Goal: Transaction & Acquisition: Purchase product/service

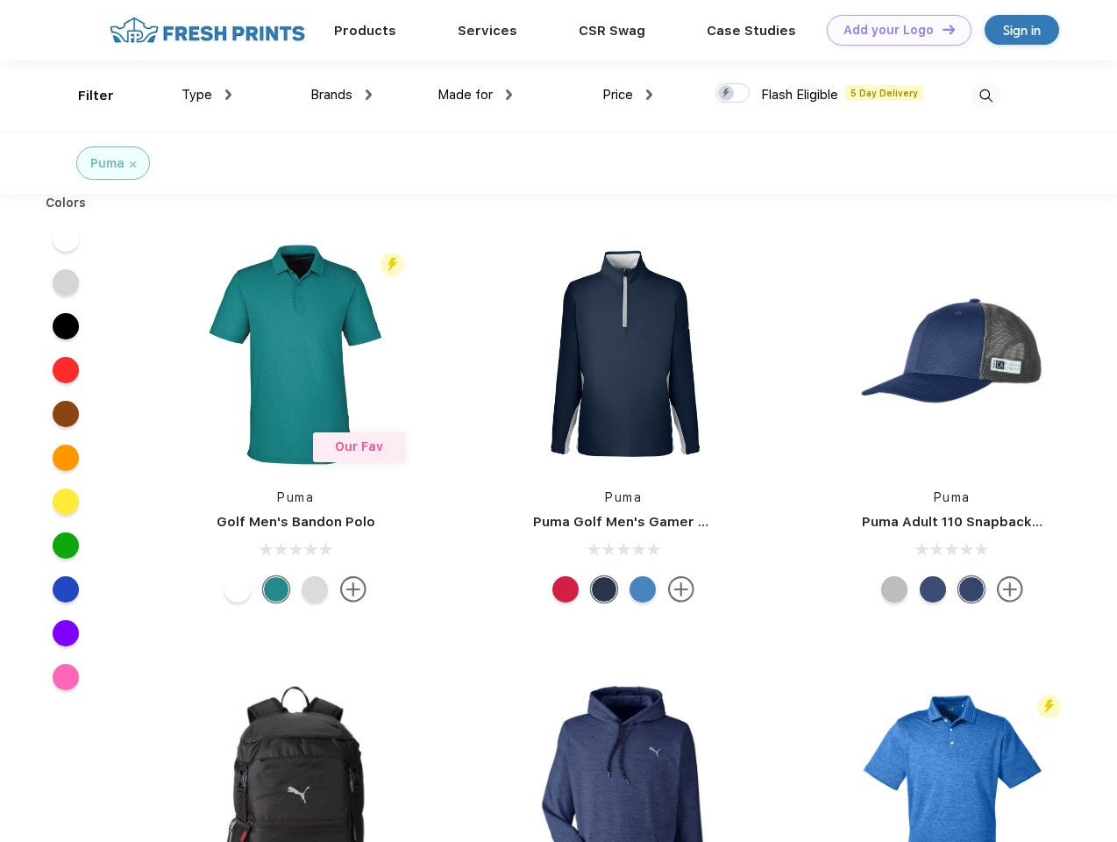
click at [893, 30] on link "Add your Logo Design Tool" at bounding box center [899, 30] width 145 height 31
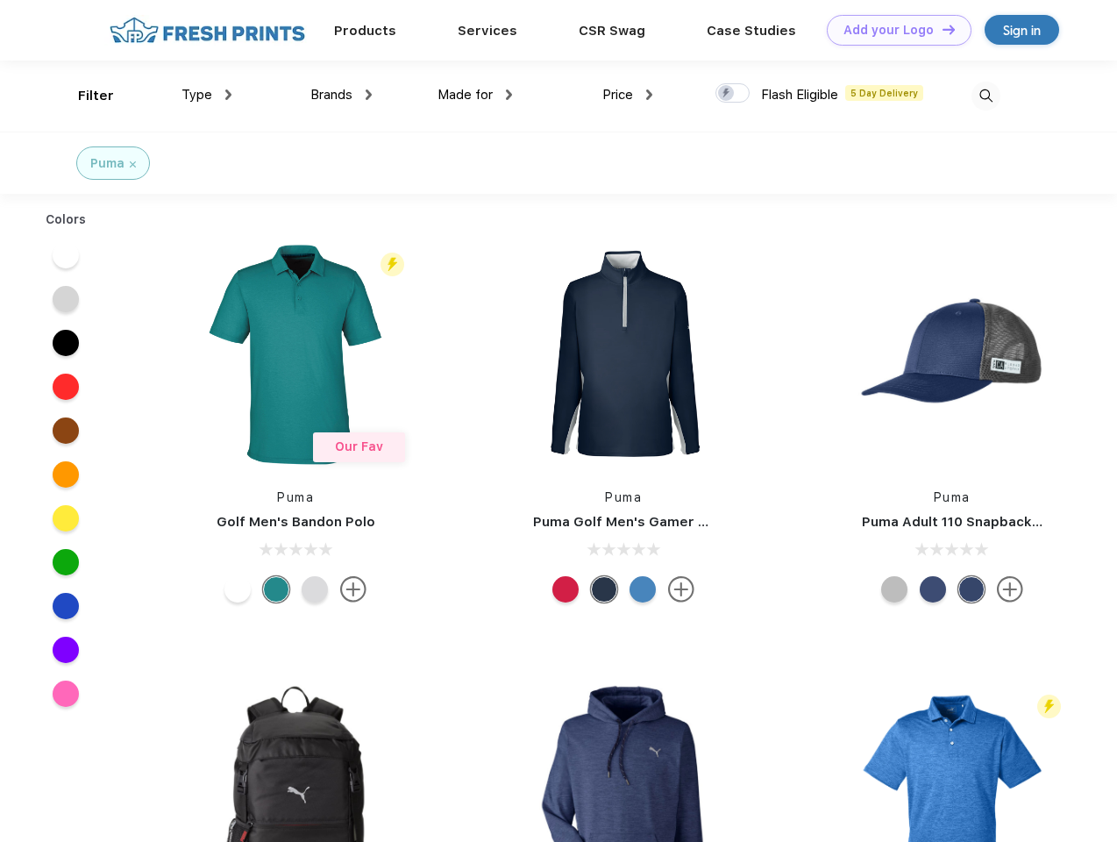
click at [0, 0] on div "Design Tool" at bounding box center [0, 0] width 0 height 0
click at [941, 29] on link "Add your Logo Design Tool" at bounding box center [899, 30] width 145 height 31
click at [84, 96] on div "Filter" at bounding box center [96, 96] width 36 height 20
click at [207, 95] on span "Type" at bounding box center [197, 95] width 31 height 16
click at [341, 95] on span "Brands" at bounding box center [331, 95] width 42 height 16
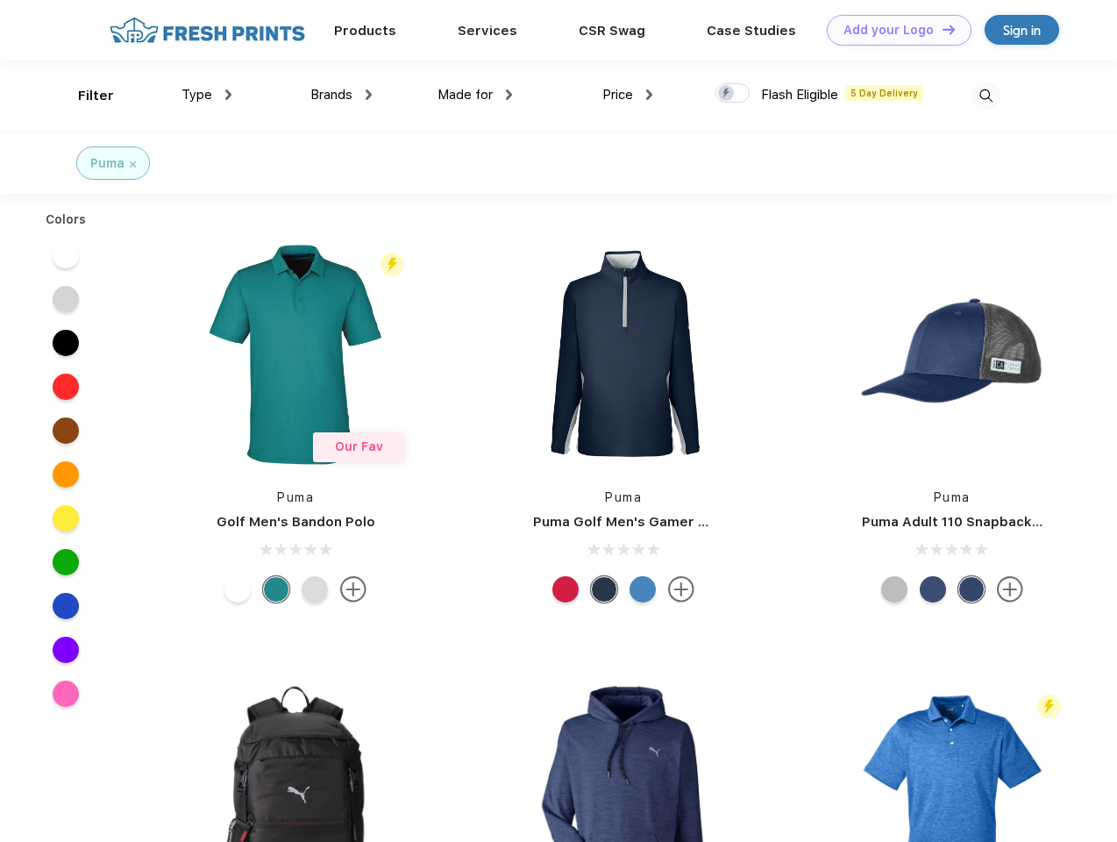
click at [475, 95] on span "Made for" at bounding box center [465, 95] width 55 height 16
click at [628, 95] on span "Price" at bounding box center [617, 95] width 31 height 16
click at [733, 94] on div at bounding box center [732, 92] width 34 height 19
click at [727, 94] on input "checkbox" at bounding box center [720, 87] width 11 height 11
click at [986, 96] on img at bounding box center [986, 96] width 29 height 29
